Goal: Task Accomplishment & Management: Use online tool/utility

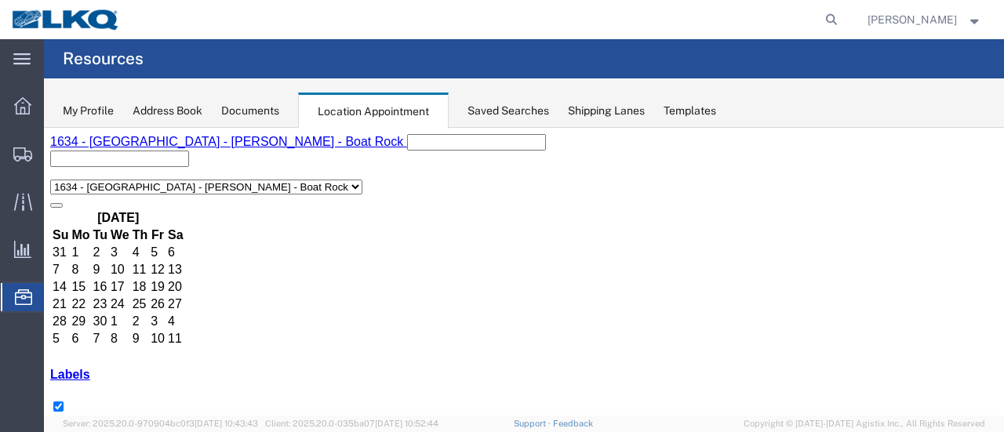
scroll to position [78, 0]
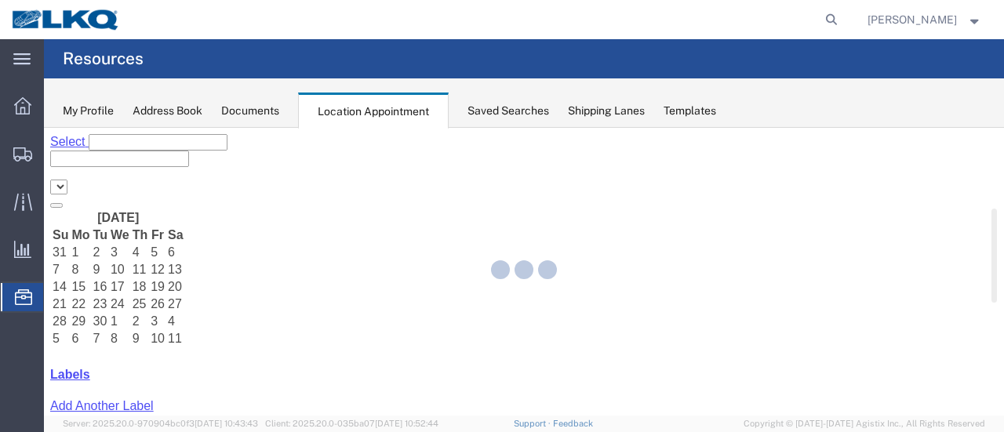
select select "28712"
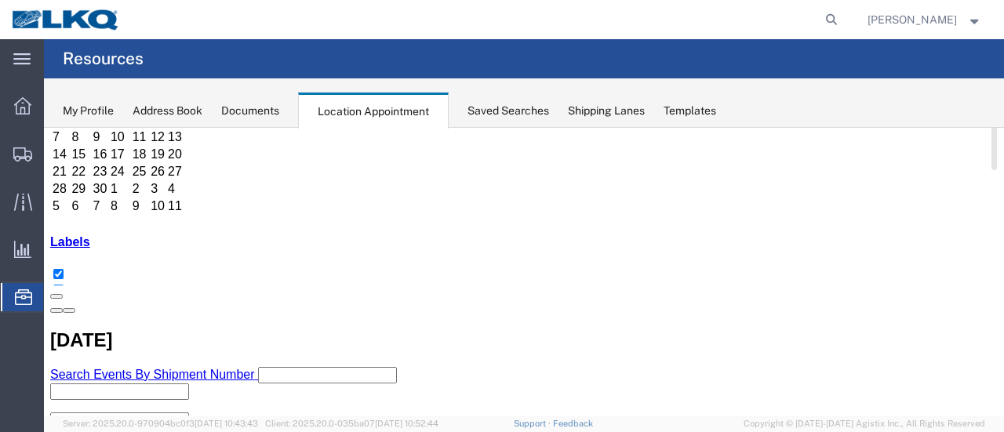
scroll to position [157, 0]
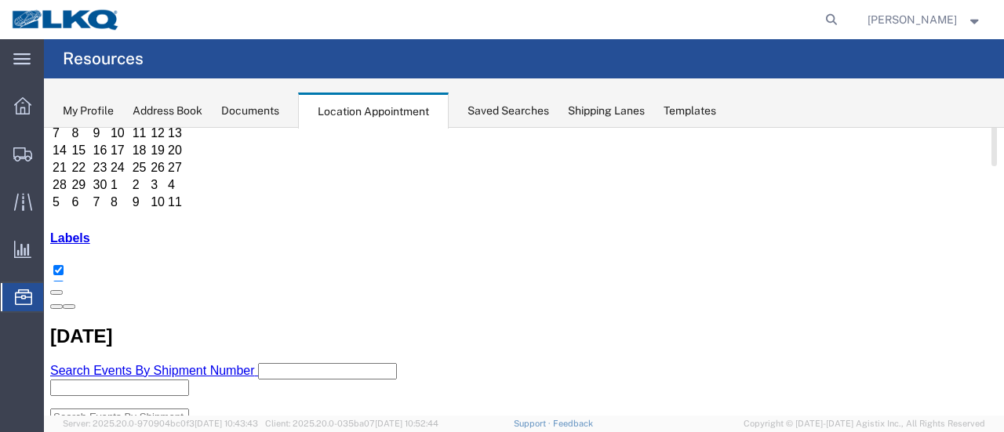
scroll to position [157, 0]
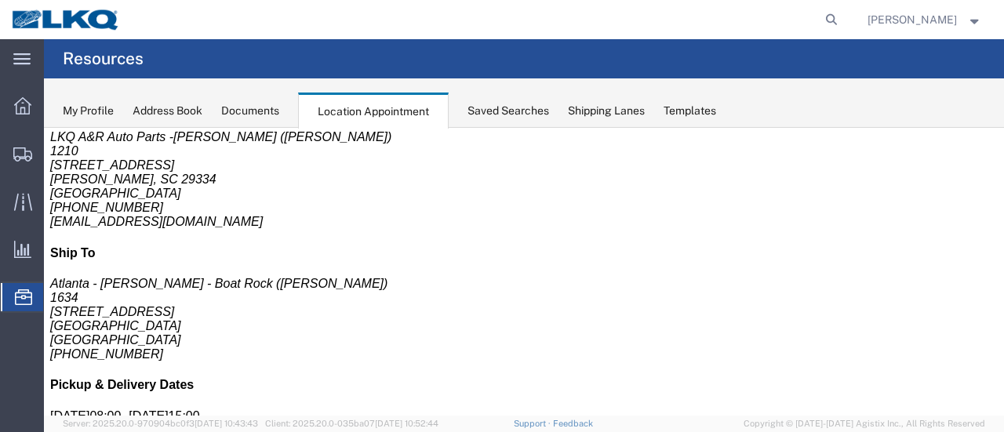
scroll to position [0, 0]
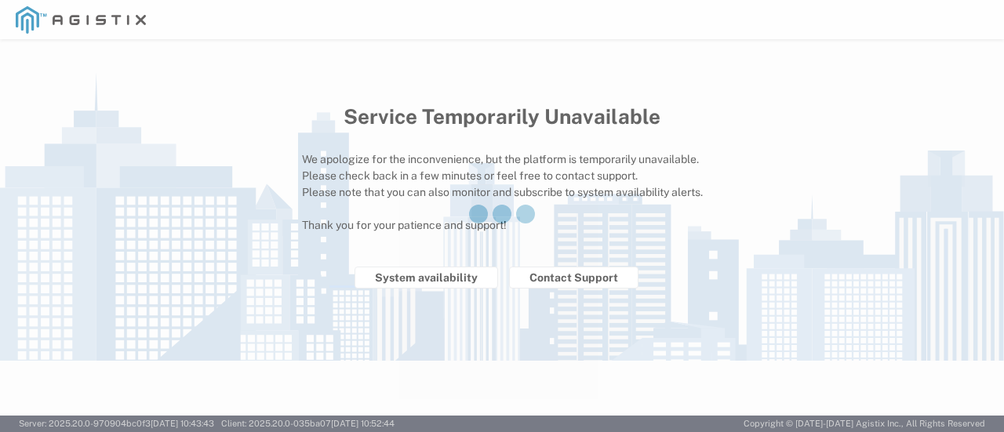
click at [446, 282] on div at bounding box center [502, 216] width 1004 height 432
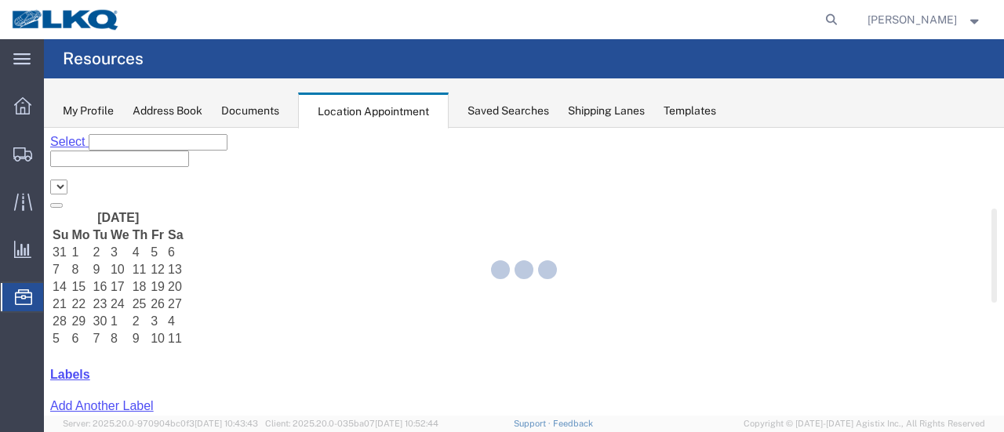
select select "28712"
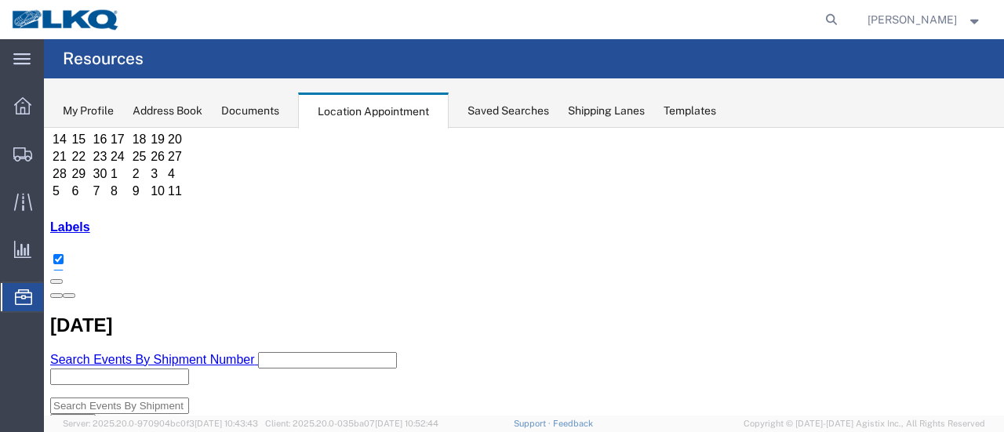
scroll to position [157, 0]
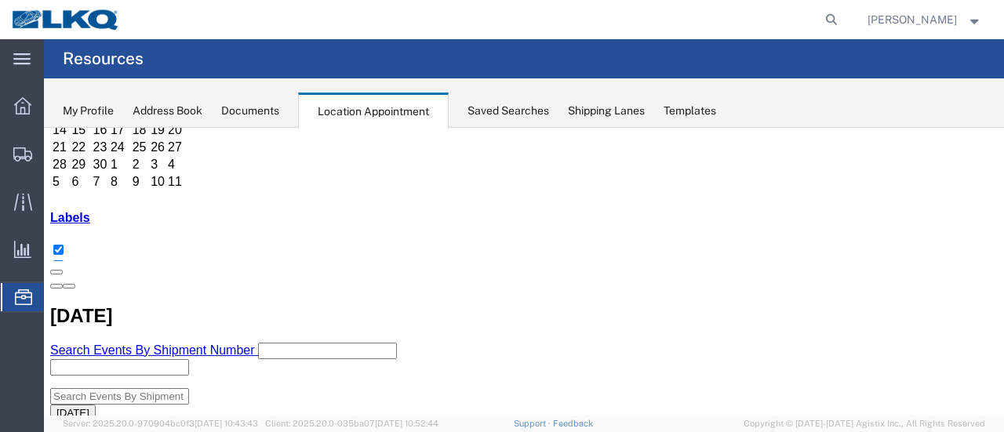
select select "1"
select select
